Goal: Information Seeking & Learning: Find specific page/section

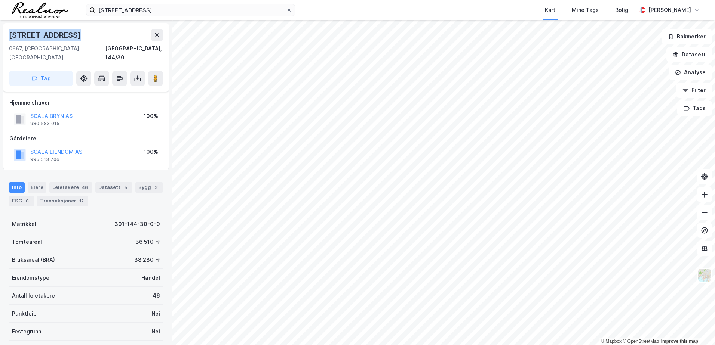
scroll to position [75, 0]
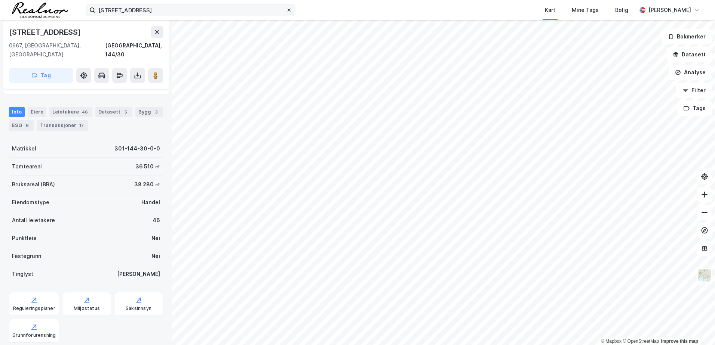
click at [288, 11] on icon at bounding box center [289, 10] width 4 height 4
click at [286, 11] on input "[STREET_ADDRESS]" at bounding box center [190, 9] width 191 height 11
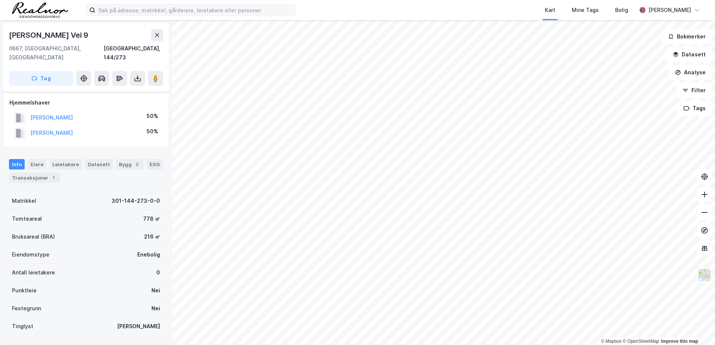
scroll to position [69, 0]
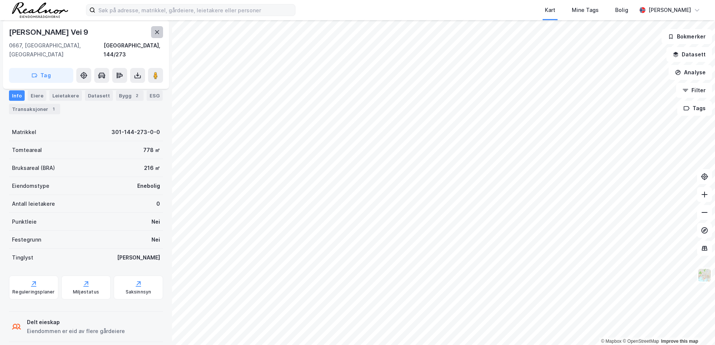
click at [154, 31] on button at bounding box center [157, 32] width 12 height 12
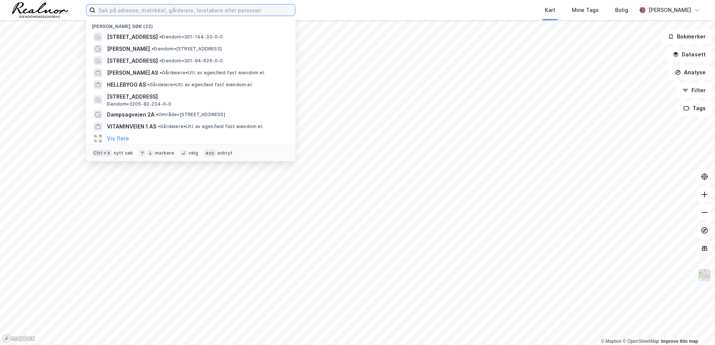
click at [194, 9] on input at bounding box center [195, 9] width 200 height 11
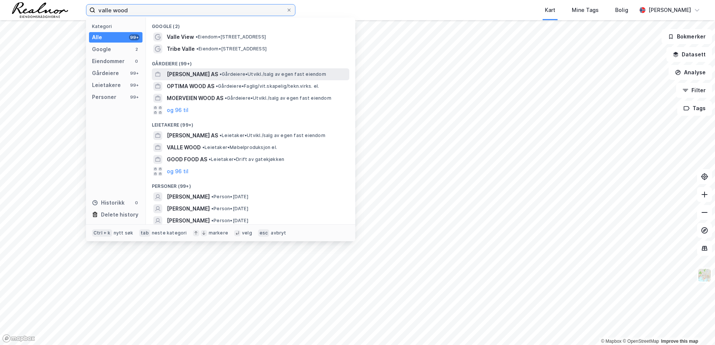
type input "valle wood"
click at [201, 76] on span "[PERSON_NAME] AS" at bounding box center [192, 74] width 51 height 9
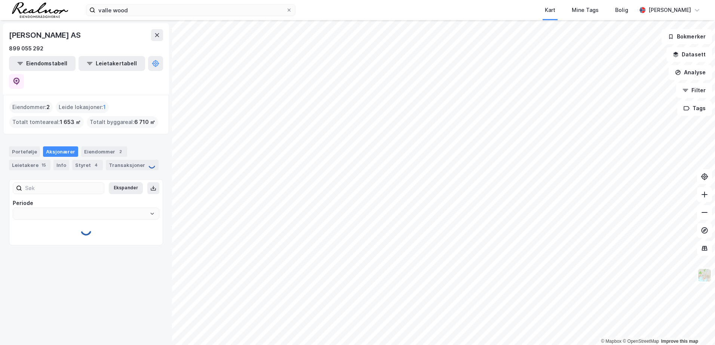
type input "Siste"
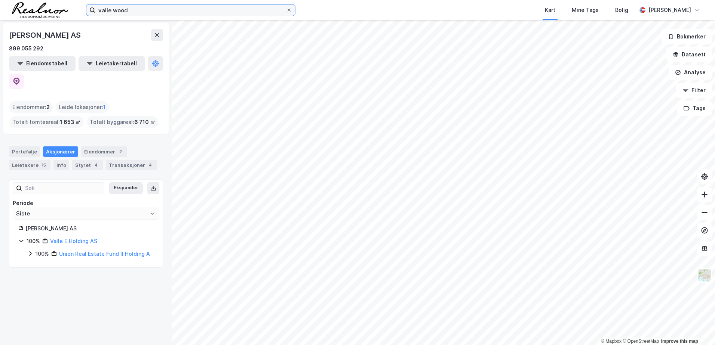
drag, startPoint x: 142, startPoint y: 9, endPoint x: 37, endPoint y: 0, distance: 105.4
click at [37, 0] on div "valle wood Kart Mine Tags Bolig [PERSON_NAME]" at bounding box center [357, 10] width 715 height 20
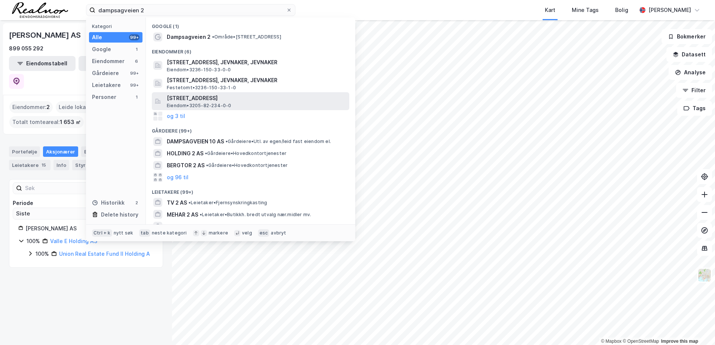
click at [237, 99] on span "[STREET_ADDRESS]" at bounding box center [256, 98] width 179 height 9
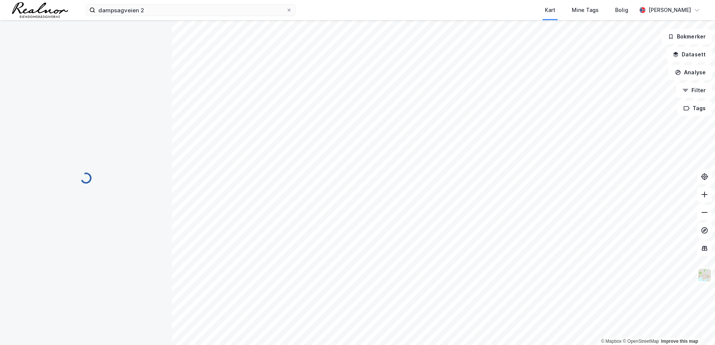
scroll to position [69, 0]
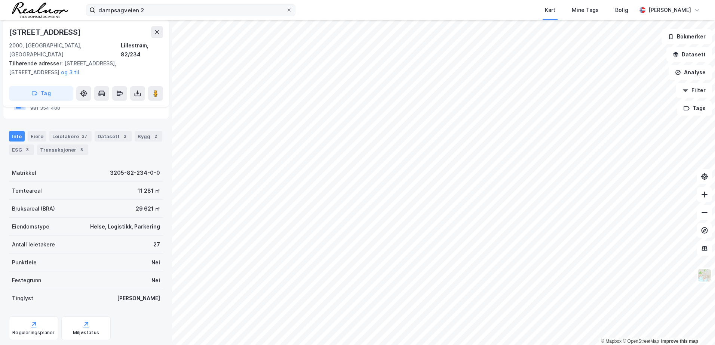
click at [189, 16] on label "dampsagveien 2" at bounding box center [190, 10] width 209 height 12
click at [189, 16] on input "dampsagveien 2" at bounding box center [190, 9] width 191 height 11
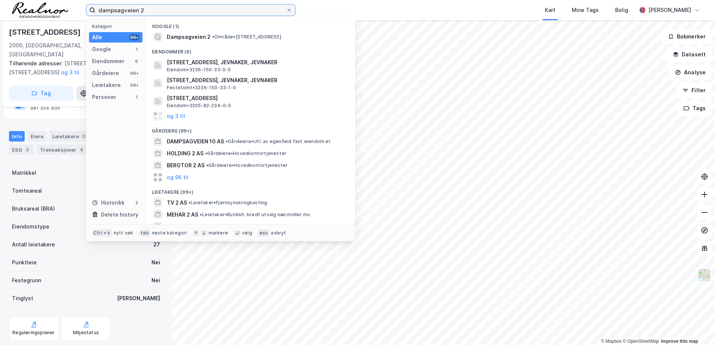
drag, startPoint x: 72, startPoint y: 1, endPoint x: 38, endPoint y: 1, distance: 33.6
click at [38, 1] on div "dampsagveien 2 Kategori Alle 99+ Google 1 Eiendommer 6 Gårdeiere 99+ Leietakere…" at bounding box center [357, 10] width 715 height 20
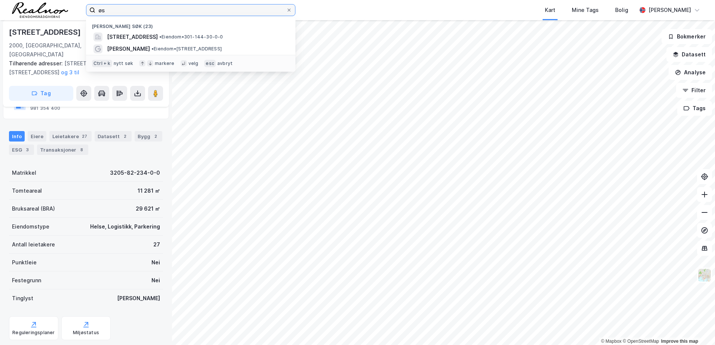
type input "ø"
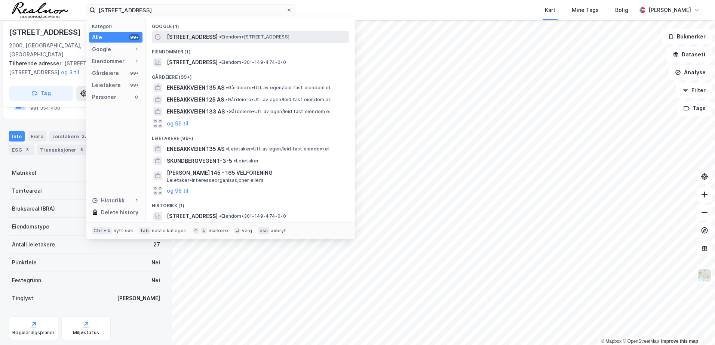
click at [222, 37] on span "• Eiendom • [STREET_ADDRESS]" at bounding box center [254, 37] width 70 height 6
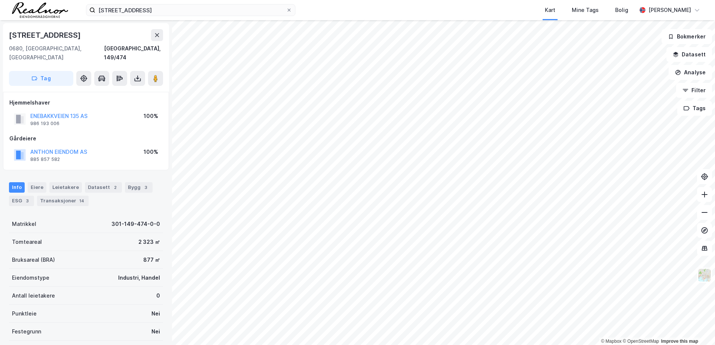
scroll to position [62, 0]
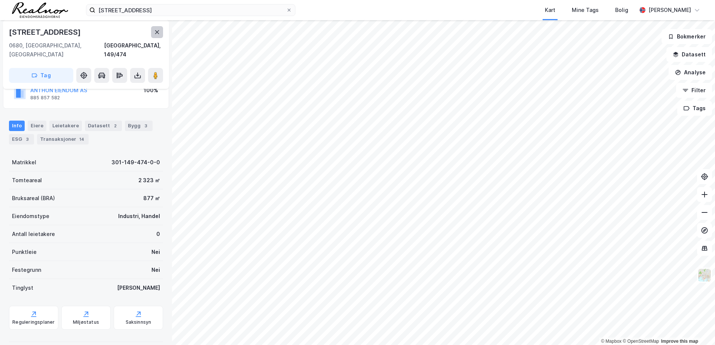
click at [158, 31] on icon at bounding box center [157, 32] width 4 height 4
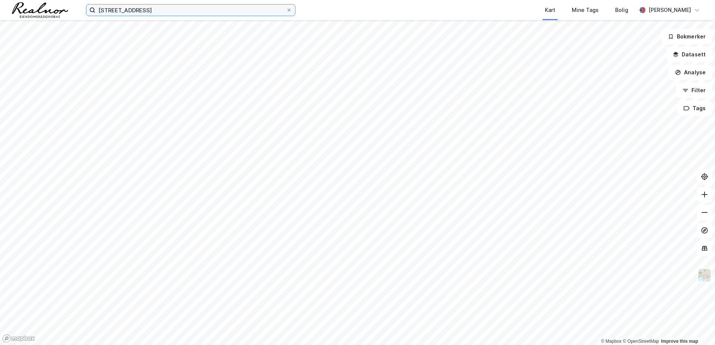
click at [172, 11] on input "[STREET_ADDRESS]" at bounding box center [190, 9] width 191 height 11
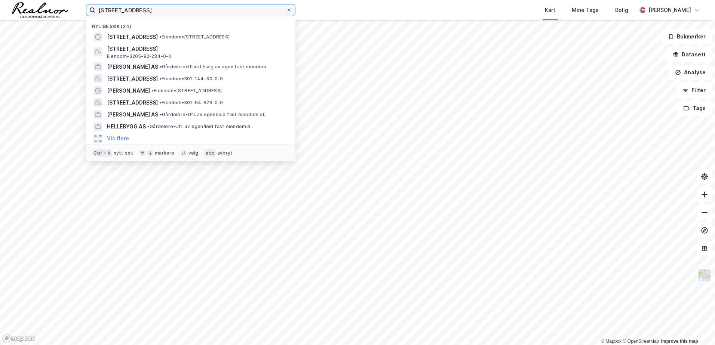
drag, startPoint x: 172, startPoint y: 11, endPoint x: 62, endPoint y: 2, distance: 110.2
click at [63, 3] on div "enebakkveien 135 Nylige søk (24) [STREET_ADDRESS] • Eiendom • [STREET_ADDRESS] …" at bounding box center [357, 10] width 715 height 20
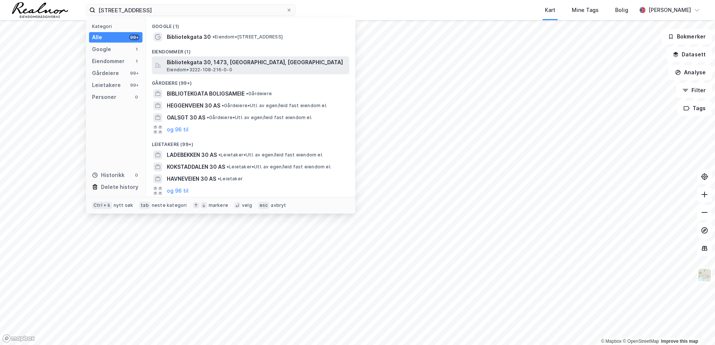
click at [207, 65] on span "Bibliotekgata 30, 1473, [GEOGRAPHIC_DATA], [GEOGRAPHIC_DATA]" at bounding box center [256, 62] width 179 height 9
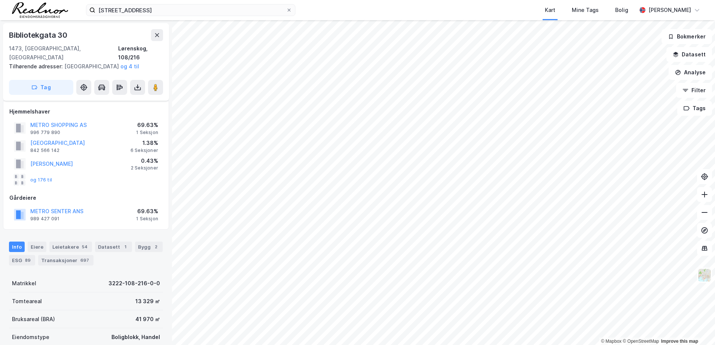
scroll to position [62, 0]
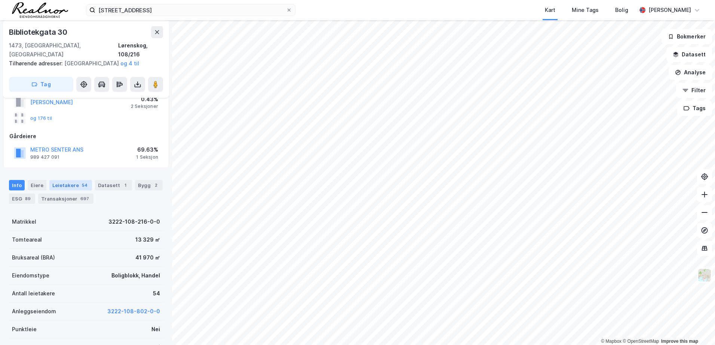
click at [70, 186] on div "Leietakere 54" at bounding box center [70, 185] width 43 height 10
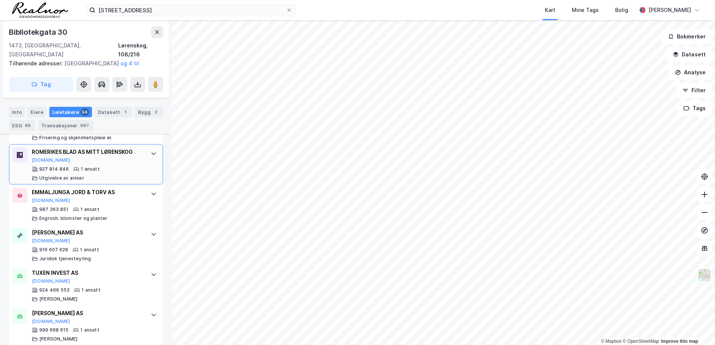
scroll to position [2370, 0]
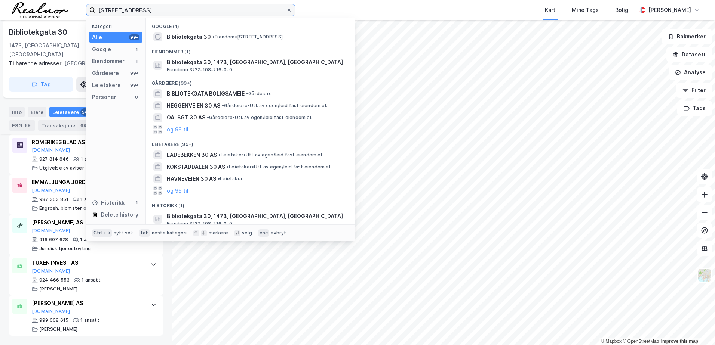
drag, startPoint x: 144, startPoint y: 12, endPoint x: 42, endPoint y: -13, distance: 104.7
click at [42, 0] on html "[STREET_ADDRESS] Kategori Alle 99+ Google 1 Eiendommer 1 Gårdeiere 99+ Leietake…" at bounding box center [357, 172] width 715 height 345
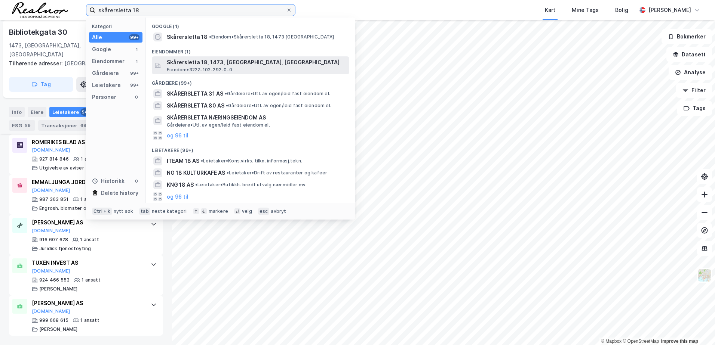
type input "skårersletta 18"
click at [201, 63] on span "Skårersletta 18, 1473, [GEOGRAPHIC_DATA], [GEOGRAPHIC_DATA]" at bounding box center [256, 62] width 179 height 9
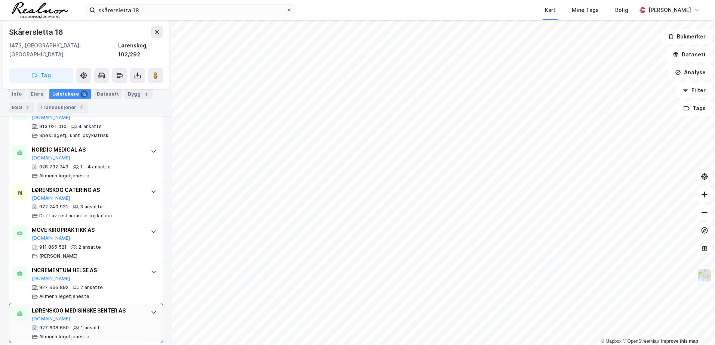
scroll to position [610, 0]
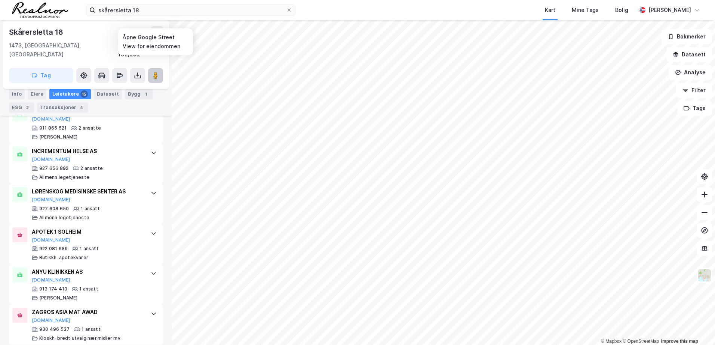
click at [151, 68] on button at bounding box center [155, 75] width 15 height 15
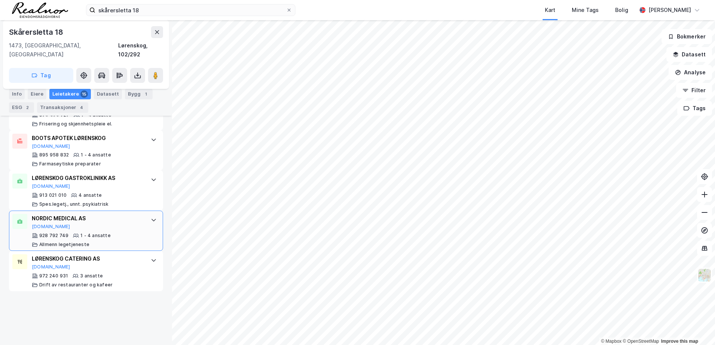
scroll to position [423, 0]
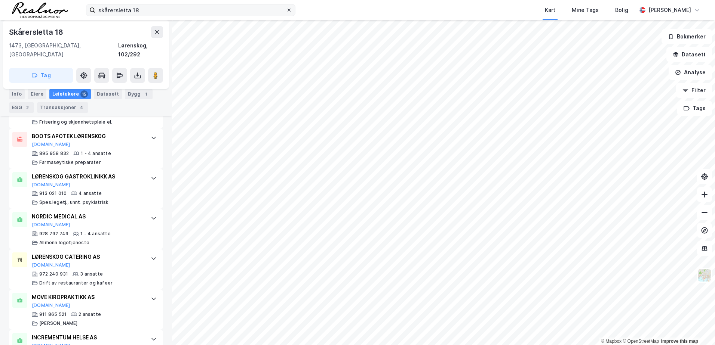
click at [291, 9] on span at bounding box center [289, 10] width 6 height 6
click at [286, 9] on input "skårersletta 18" at bounding box center [190, 9] width 191 height 11
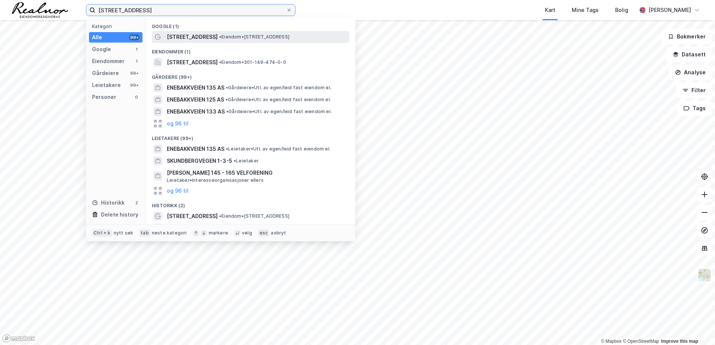
type input "[STREET_ADDRESS]"
click at [190, 40] on span "[STREET_ADDRESS]" at bounding box center [192, 37] width 51 height 9
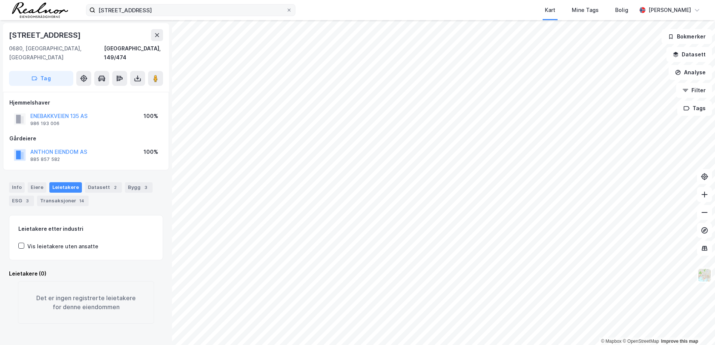
click at [291, 12] on span at bounding box center [289, 10] width 6 height 6
click at [286, 12] on input "[STREET_ADDRESS]" at bounding box center [190, 9] width 191 height 11
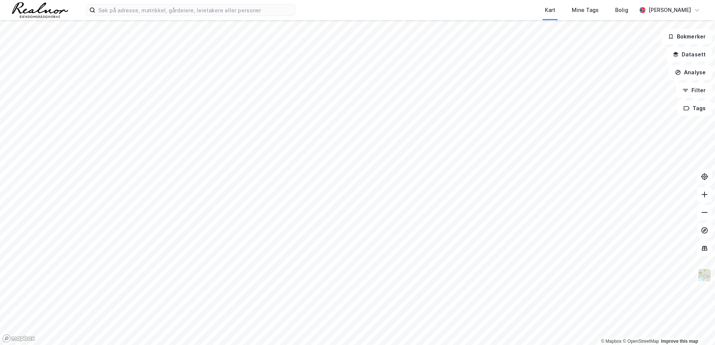
click at [382, 6] on div "Kart Mine Tags Bolig" at bounding box center [483, 10] width 305 height 20
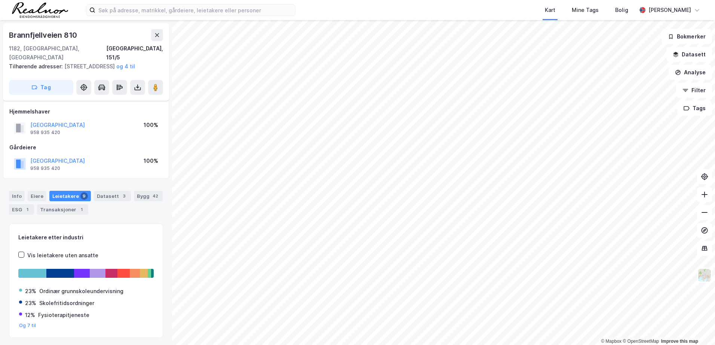
scroll to position [23, 0]
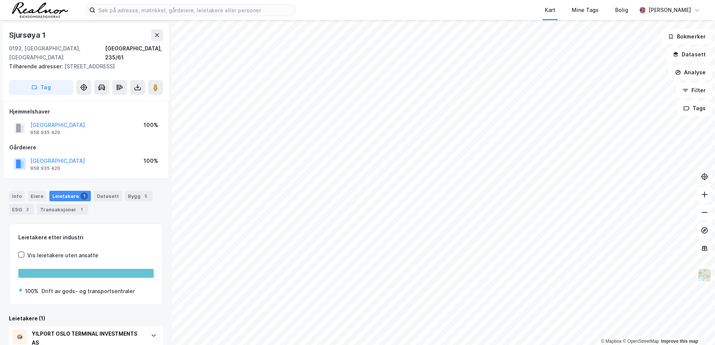
click at [13, 248] on div "© Mapbox © OpenStreetMap Improve this map [STREET_ADDRESS][GEOGRAPHIC_DATA] Til…" at bounding box center [357, 182] width 715 height 325
click at [247, 16] on div "Kart Mine Tags Bolig [PERSON_NAME] © Mapbox © OpenStreetMap Improve this map [S…" at bounding box center [357, 172] width 715 height 345
